Goal: Navigation & Orientation: Find specific page/section

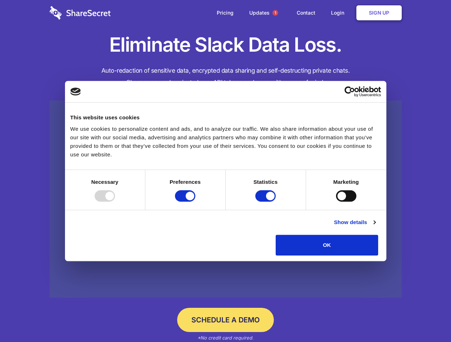
click at [115, 202] on div at bounding box center [105, 196] width 20 height 11
click at [195, 202] on input "Preferences" at bounding box center [185, 196] width 20 height 11
checkbox input "false"
click at [266, 202] on input "Statistics" at bounding box center [265, 196] width 20 height 11
checkbox input "false"
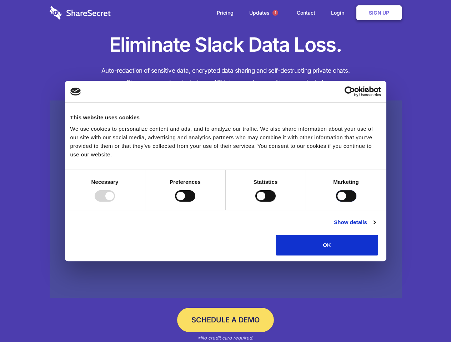
click at [336, 202] on input "Marketing" at bounding box center [346, 196] width 20 height 11
checkbox input "true"
click at [375, 227] on link "Show details" at bounding box center [354, 222] width 41 height 9
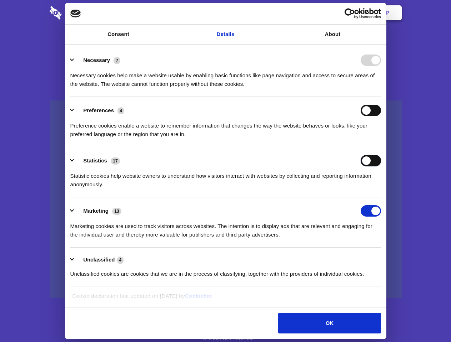
click at [381, 189] on div "Statistics 17 Statistic cookies help website owners to understand how visitors …" at bounding box center [225, 172] width 310 height 34
click at [275, 13] on span "1" at bounding box center [275, 13] width 6 height 6
